Goal: Transaction & Acquisition: Subscribe to service/newsletter

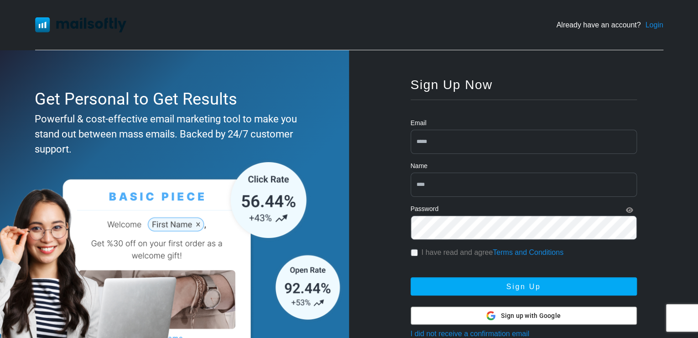
scroll to position [85, 0]
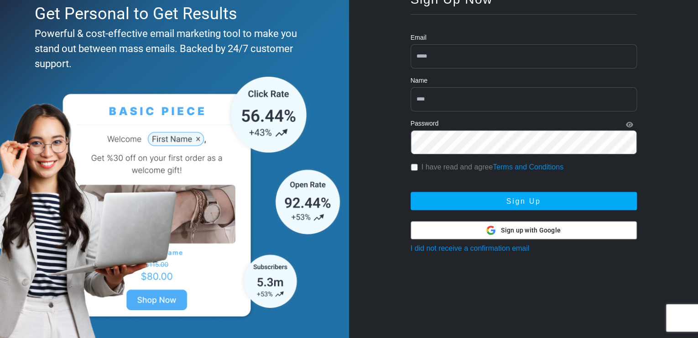
click at [532, 230] on span "Sign up with Google" at bounding box center [531, 230] width 60 height 10
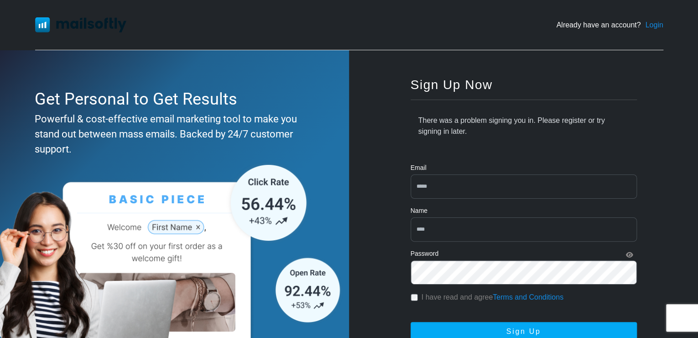
scroll to position [88, 0]
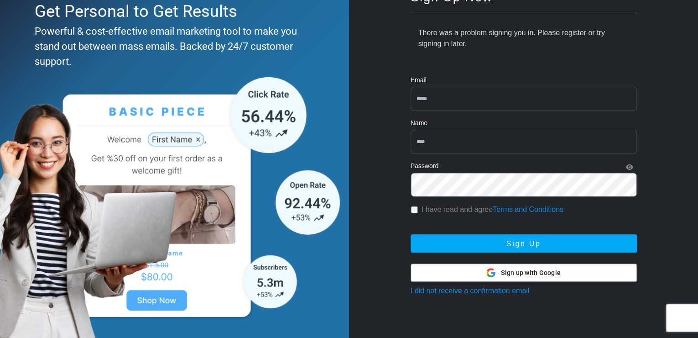
click at [460, 99] on input "email" at bounding box center [524, 99] width 226 height 24
click at [480, 102] on input "email" at bounding box center [524, 99] width 226 height 24
